Goal: Information Seeking & Learning: Learn about a topic

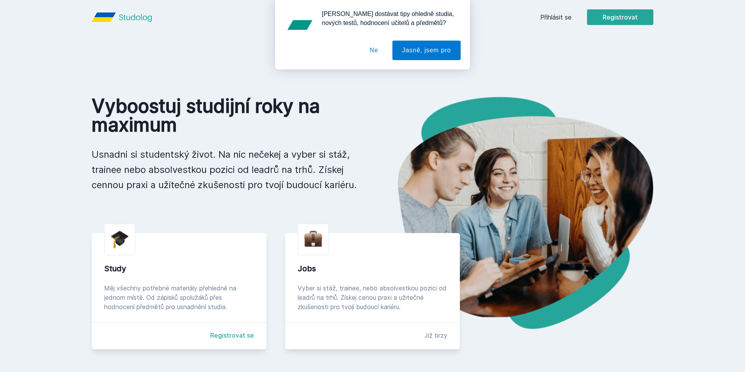
click at [550, 12] on div "[PERSON_NAME] dostávat tipy ohledně studia, nových testů, hodnocení učitelů a p…" at bounding box center [372, 34] width 745 height 69
click at [376, 51] on button "Ne" at bounding box center [374, 51] width 28 height 20
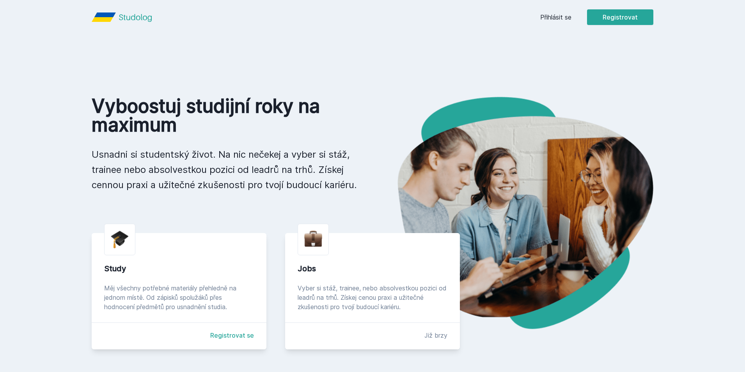
click at [562, 17] on link "Přihlásit se" at bounding box center [555, 16] width 31 height 9
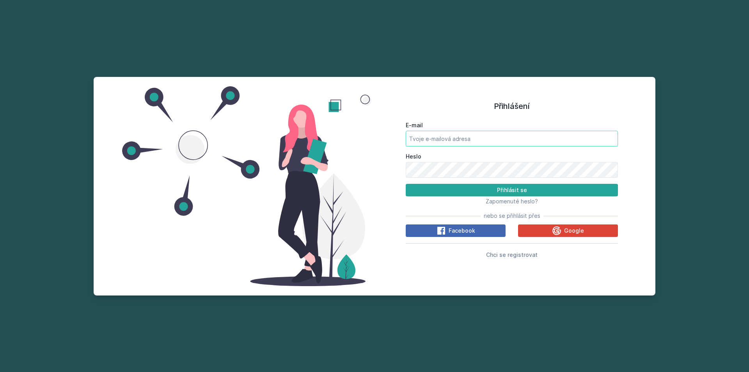
click at [500, 144] on input "E-mail" at bounding box center [512, 139] width 212 height 16
type input "[EMAIL_ADDRESS][DOMAIN_NAME]"
click at [406, 184] on button "Přihlásit se" at bounding box center [512, 190] width 212 height 12
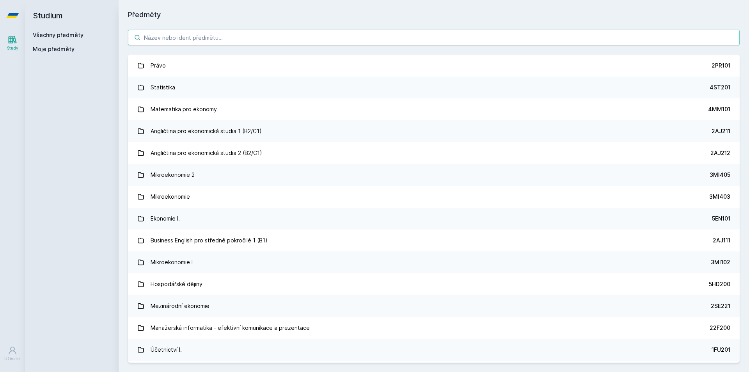
click at [209, 37] on input "search" at bounding box center [434, 38] width 612 height 16
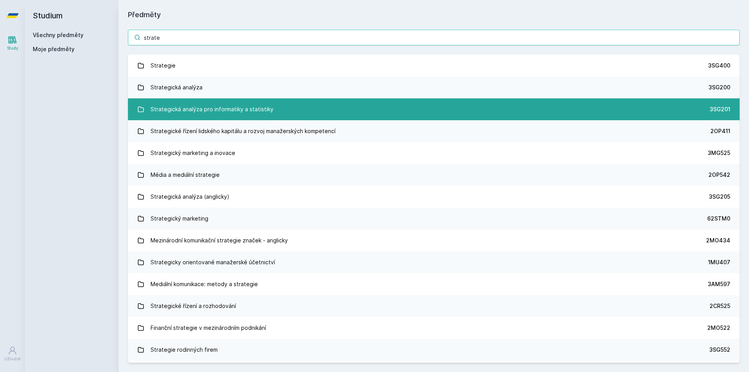
type input "strate"
click at [233, 110] on div "Strategická analýza pro informatiky a statistiky" at bounding box center [212, 109] width 123 height 16
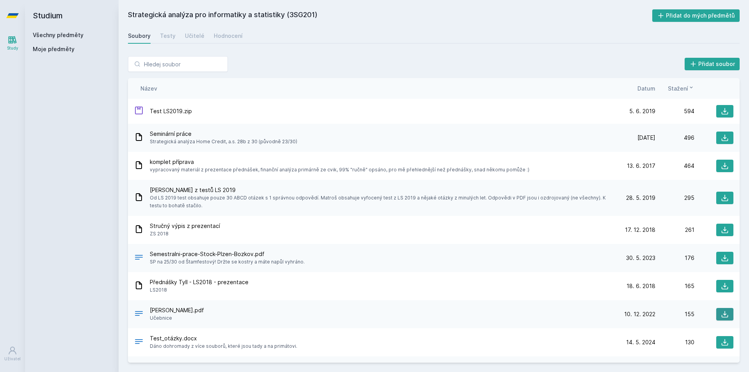
click at [721, 315] on icon at bounding box center [725, 314] width 8 height 8
click at [65, 35] on link "Všechny předměty" at bounding box center [58, 35] width 51 height 7
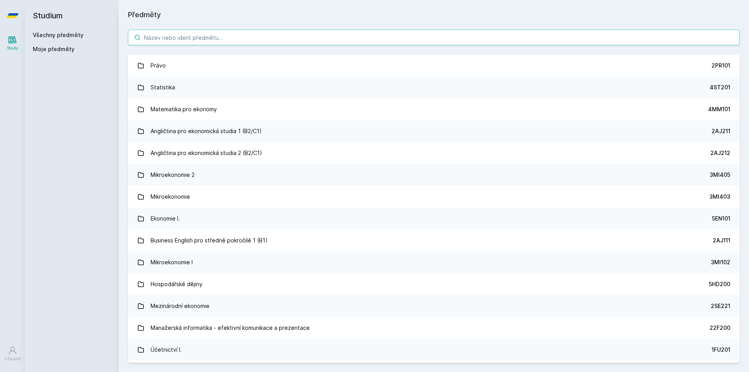
click at [167, 42] on input "search" at bounding box center [434, 38] width 612 height 16
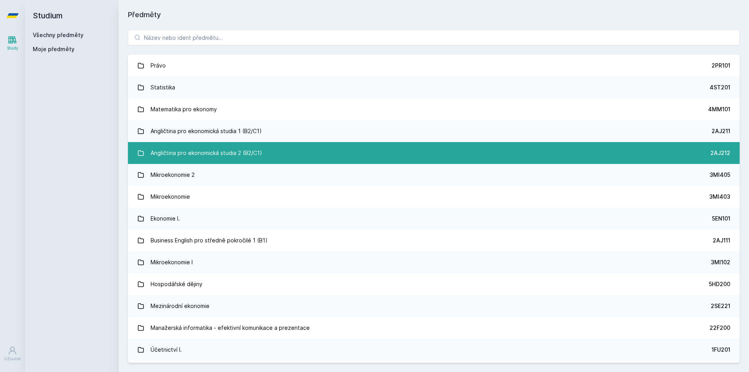
click at [182, 154] on div "Angličtina pro ekonomická studia 2 (B2/C1)" at bounding box center [207, 153] width 112 height 16
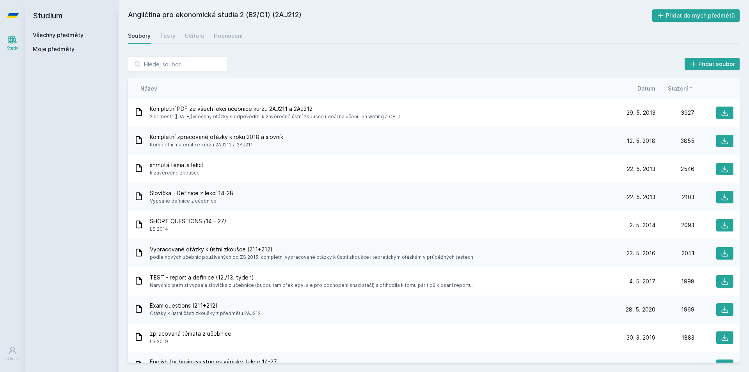
click at [636, 90] on div "Datum" at bounding box center [635, 88] width 39 height 8
click at [645, 89] on span "Datum" at bounding box center [646, 88] width 18 height 8
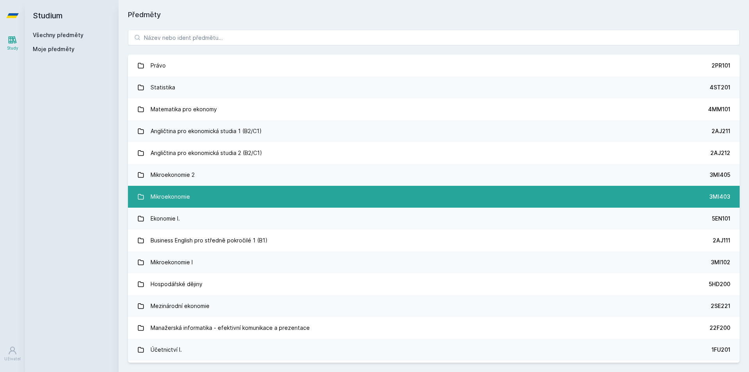
scroll to position [78, 0]
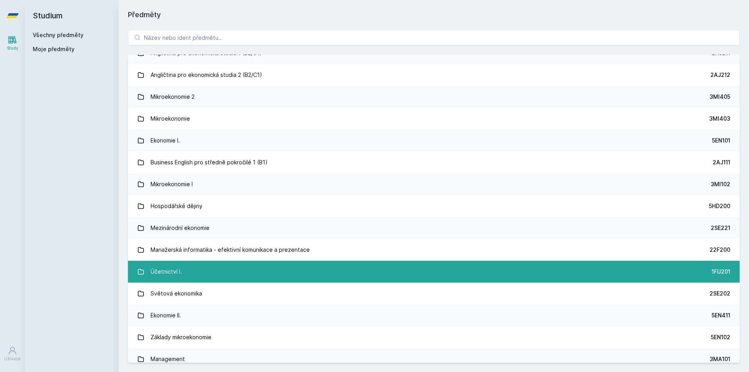
click at [389, 269] on link "Účetnictví I. 1FU201" at bounding box center [434, 272] width 612 height 22
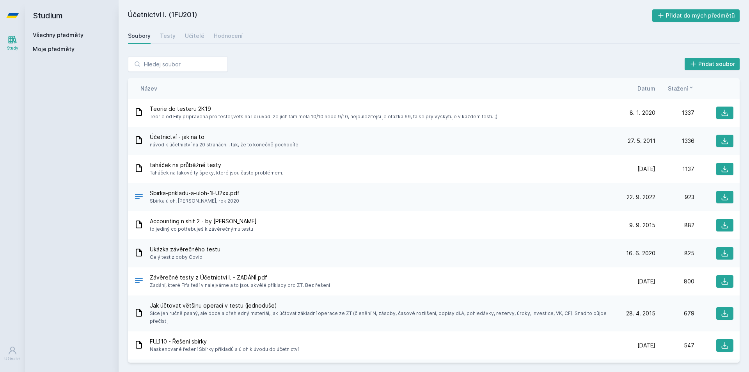
click at [656, 89] on div "Stažení" at bounding box center [674, 88] width 39 height 8
click at [647, 89] on span "Datum" at bounding box center [646, 88] width 18 height 8
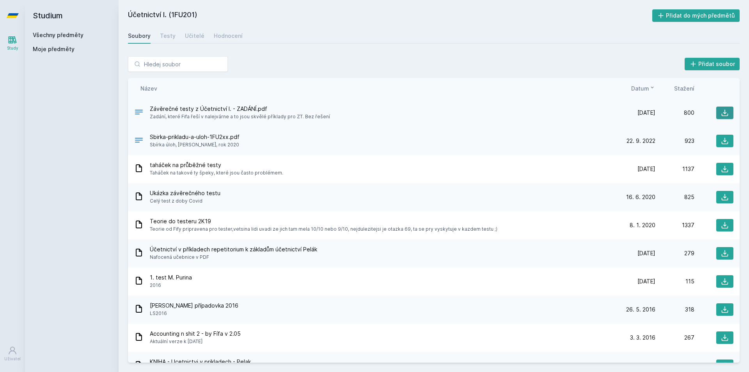
click at [722, 112] on icon at bounding box center [725, 113] width 7 height 7
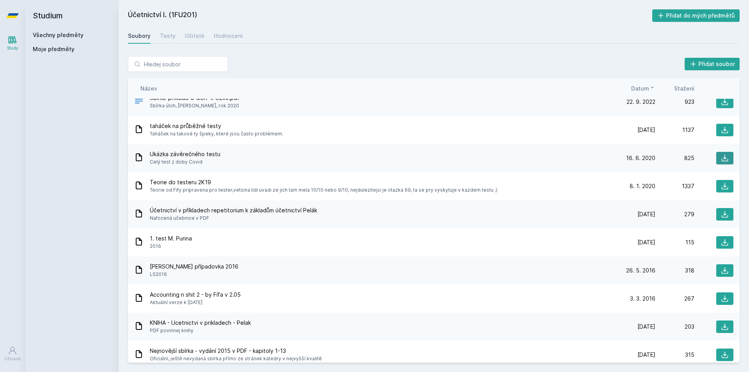
click at [724, 159] on icon at bounding box center [725, 158] width 8 height 8
click at [518, 92] on div "Název Datum Stažení" at bounding box center [434, 88] width 612 height 21
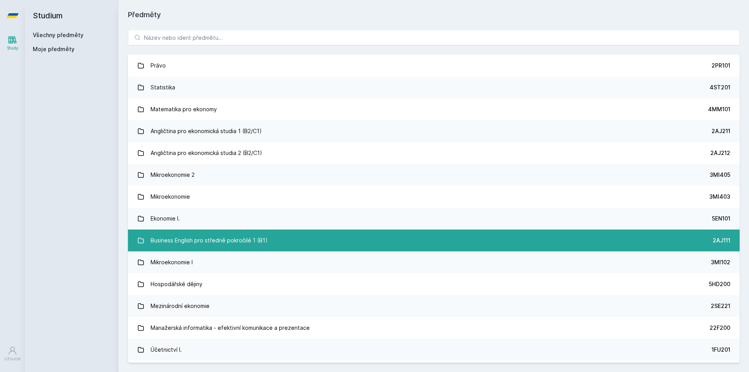
scroll to position [117, 0]
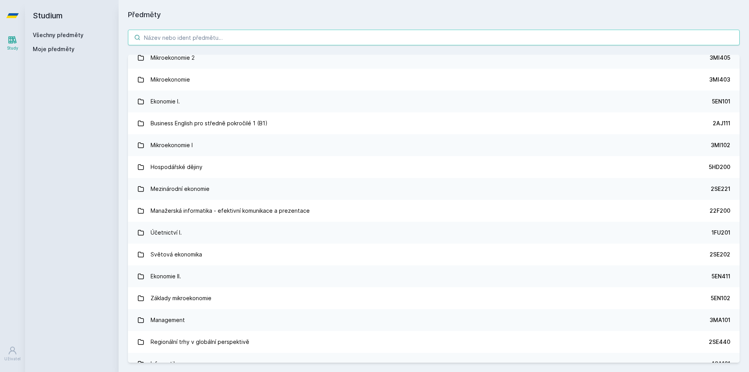
click at [248, 41] on input "search" at bounding box center [434, 38] width 612 height 16
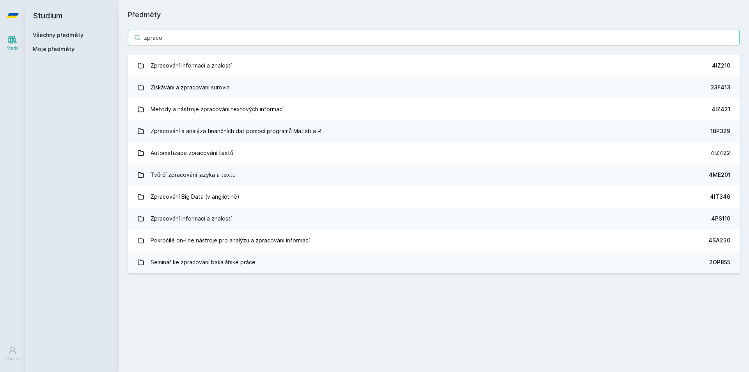
scroll to position [0, 0]
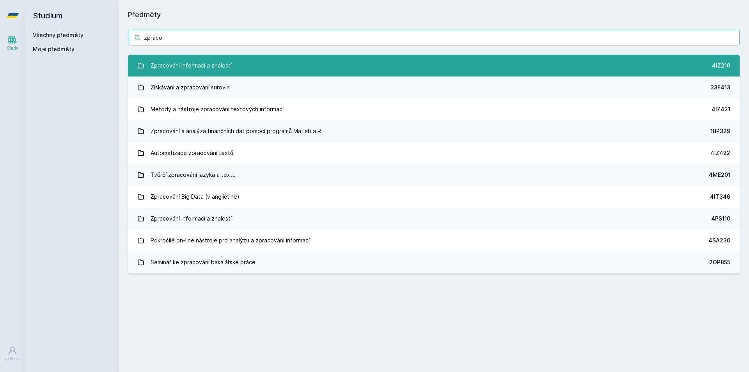
type input "zpraco"
click at [256, 67] on link "Zpracování informací a znalostí 4IZ210" at bounding box center [434, 66] width 612 height 22
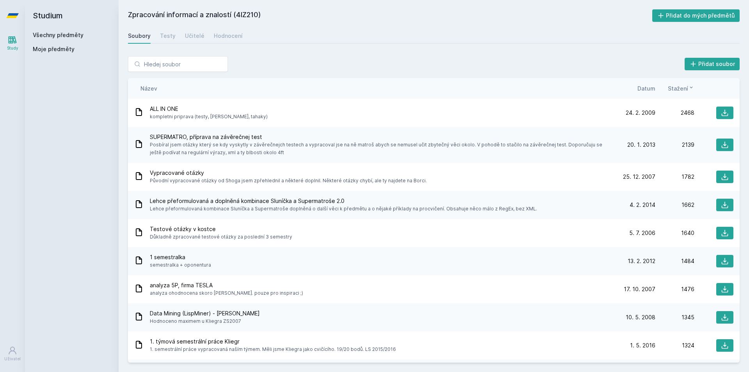
click at [644, 88] on span "Datum" at bounding box center [646, 88] width 18 height 8
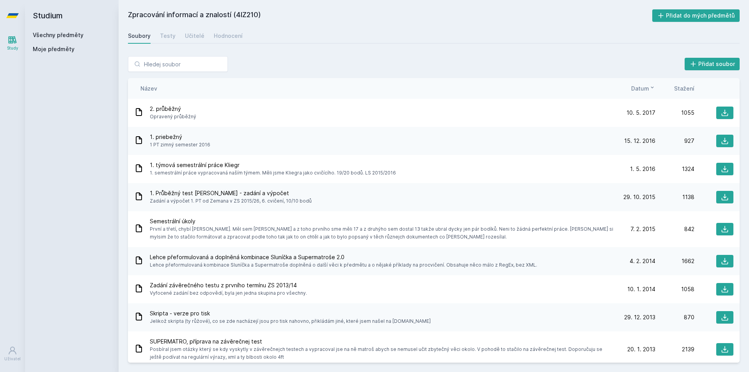
click at [73, 38] on link "Všechny předměty" at bounding box center [58, 35] width 51 height 7
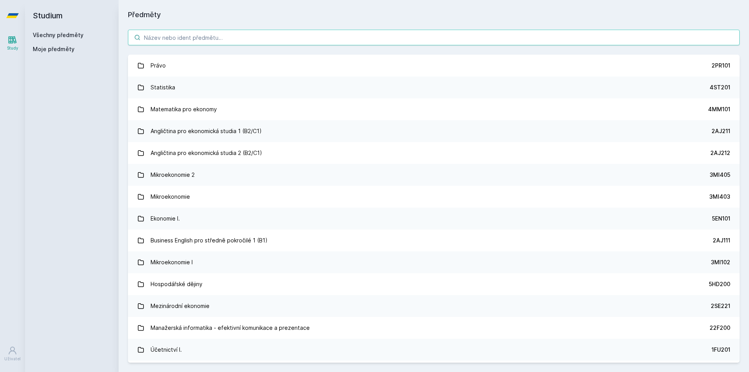
click at [201, 44] on input "search" at bounding box center [434, 38] width 612 height 16
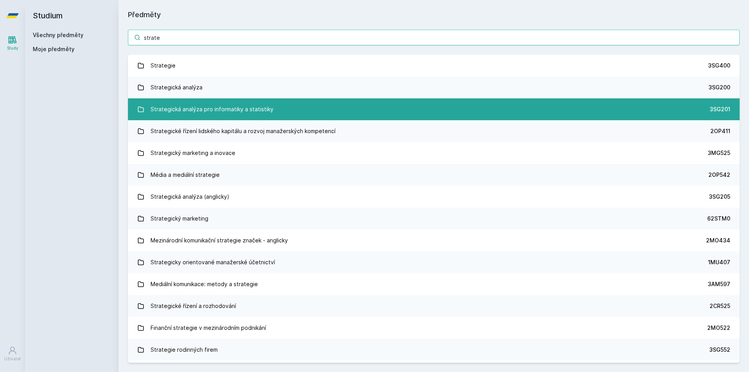
type input "strate"
click at [239, 107] on div "Strategická analýza pro informatiky a statistiky" at bounding box center [212, 109] width 123 height 16
